Goal: Task Accomplishment & Management: Complete application form

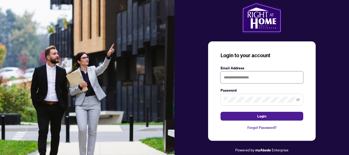
click at [253, 77] on input "text" at bounding box center [261, 77] width 83 height 12
type input "**********"
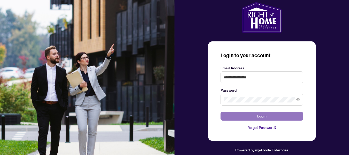
click at [257, 115] on span "Login" at bounding box center [261, 116] width 9 height 8
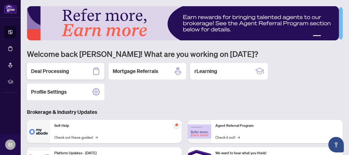
click at [56, 71] on h2 "Deal Processing" at bounding box center [50, 70] width 38 height 7
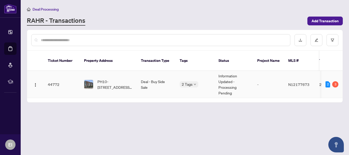
click at [147, 73] on td "Deal - Buy Side Sale" at bounding box center [156, 84] width 39 height 27
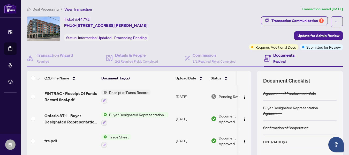
click at [249, 75] on th at bounding box center [250, 78] width 2 height 14
click at [306, 20] on div "Transaction Communication 3" at bounding box center [297, 21] width 52 height 8
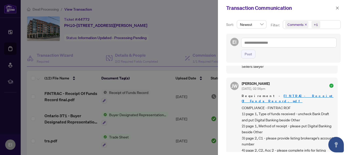
scroll to position [151, 0]
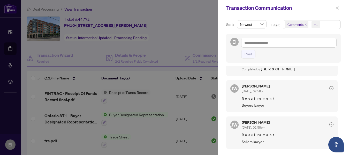
click at [329, 86] on icon "check-circle" at bounding box center [331, 88] width 4 height 4
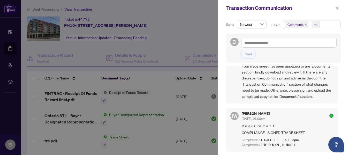
scroll to position [0, 0]
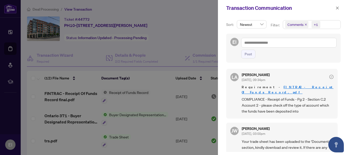
click at [135, 93] on div at bounding box center [174, 77] width 349 height 155
click at [211, 96] on div at bounding box center [174, 77] width 349 height 155
click at [336, 5] on span "button" at bounding box center [337, 8] width 4 height 8
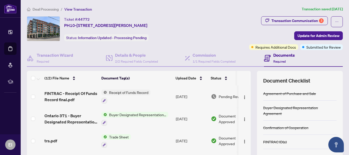
click at [223, 96] on span "Pending Review" at bounding box center [231, 96] width 26 height 6
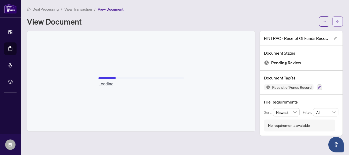
click at [338, 19] on span "button" at bounding box center [337, 21] width 4 height 8
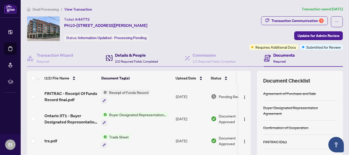
click at [119, 55] on h4 "Details & People" at bounding box center [136, 55] width 43 height 6
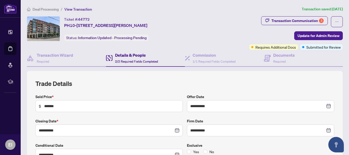
type input "**********"
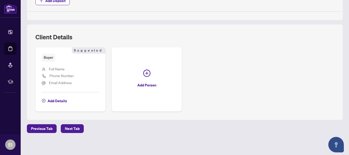
scroll to position [283, 0]
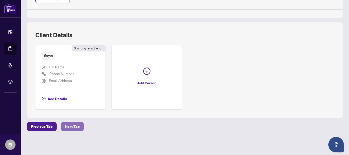
click at [69, 125] on span "Next Tab" at bounding box center [72, 126] width 15 height 8
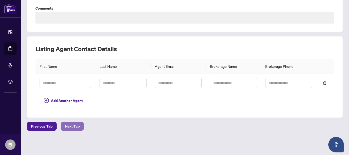
scroll to position [112, 0]
type textarea "**********"
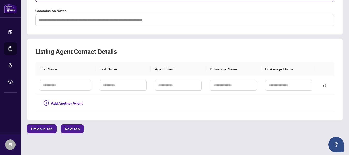
scroll to position [129, 0]
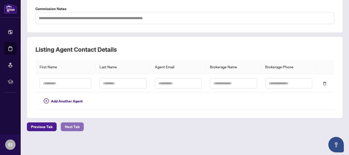
click at [75, 124] on span "Next Tab" at bounding box center [72, 126] width 15 height 8
